Goal: Information Seeking & Learning: Find specific fact

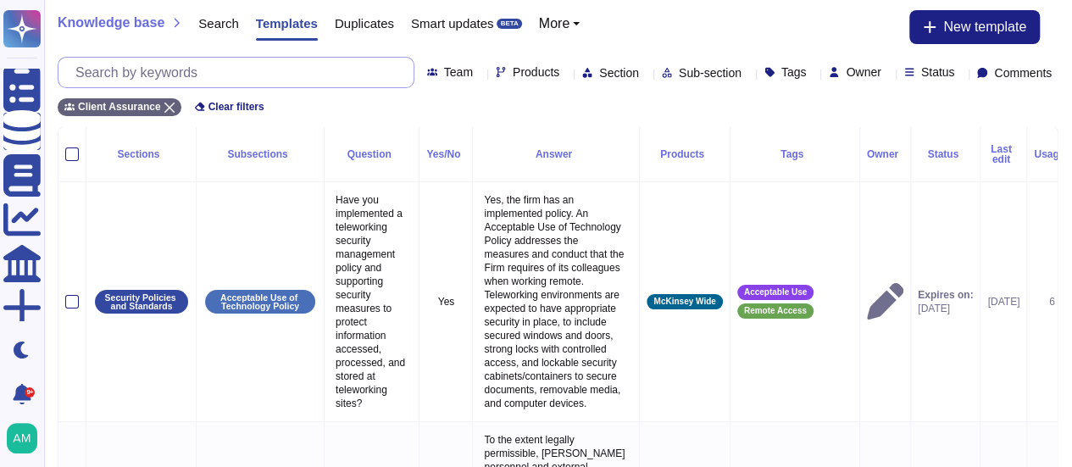
click at [209, 73] on input "text" at bounding box center [240, 73] width 347 height 30
paste input "• How are vulnerabilities identified?"
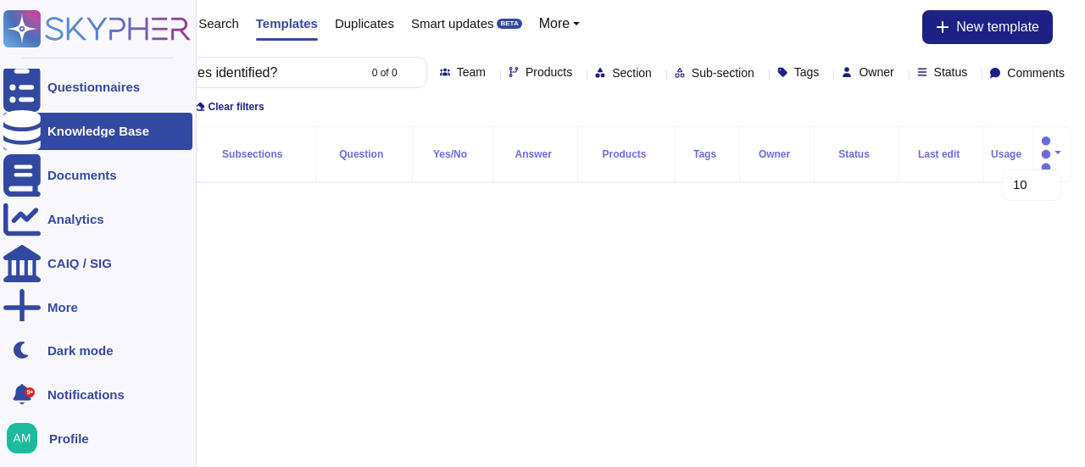
type input "How are vulnerabilities identified?"
click at [22, 126] on icon at bounding box center [21, 131] width 37 height 42
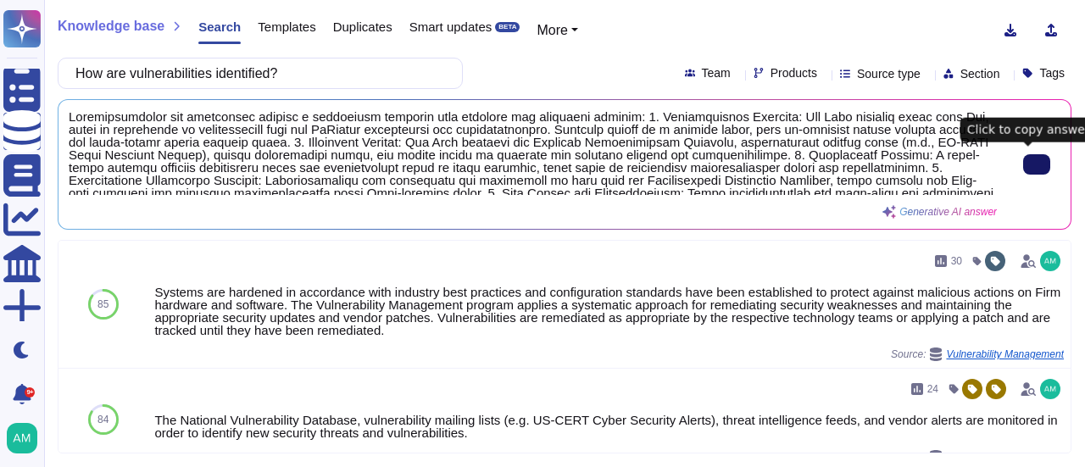
type input "How are vulnerabilities identified?"
